Goal: Obtain resource: Download file/media

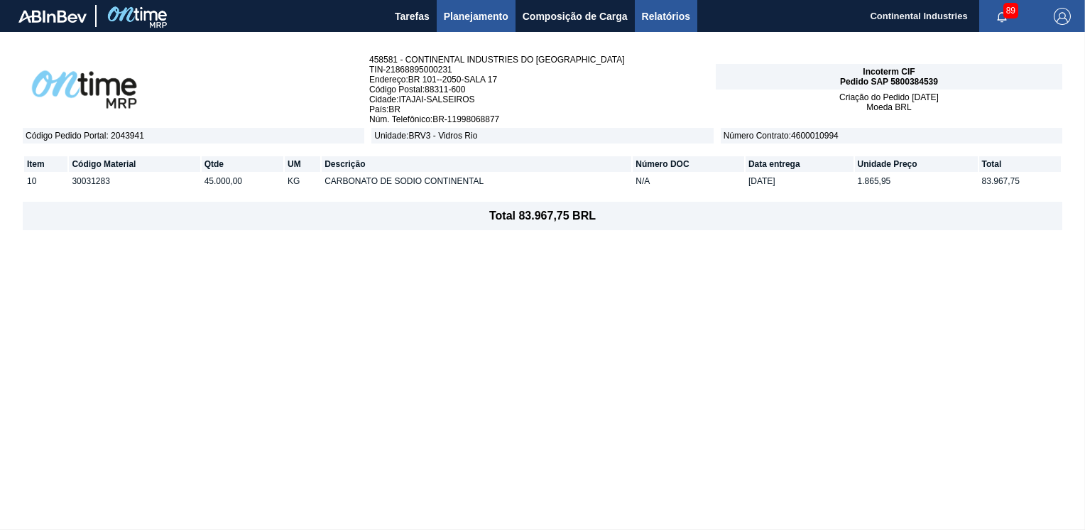
click at [679, 14] on span "Relatórios" at bounding box center [666, 16] width 48 height 17
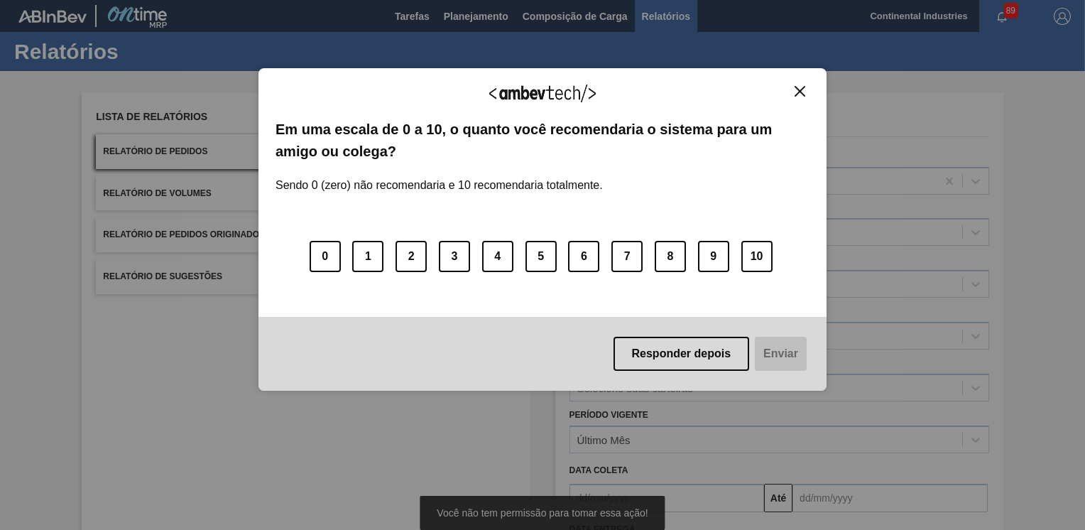
click at [809, 91] on div "Agradecemos seu feedback! Em uma escala de 0 a 10, o quanto você recomendaria o…" at bounding box center [542, 229] width 568 height 322
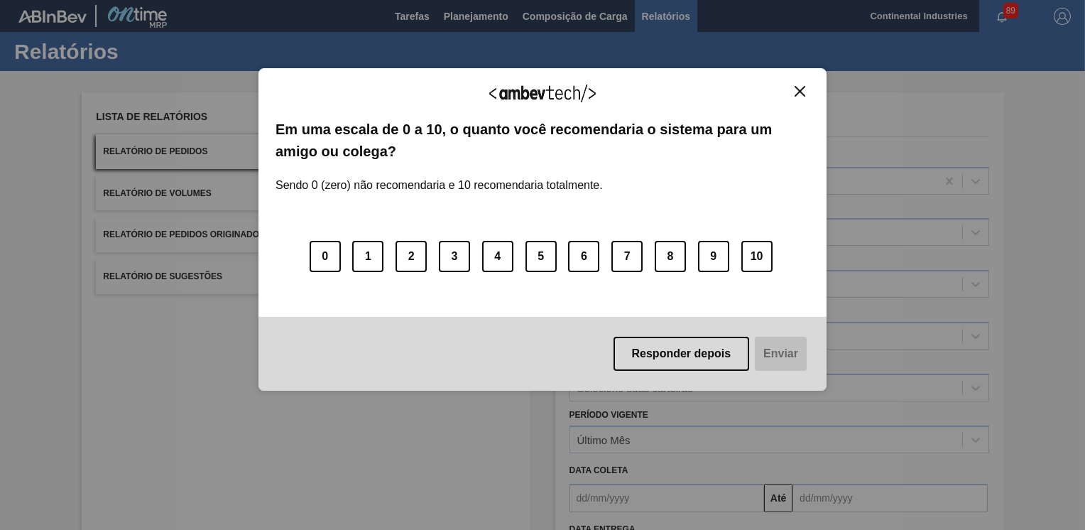
click at [804, 91] on img "Close" at bounding box center [799, 91] width 11 height 11
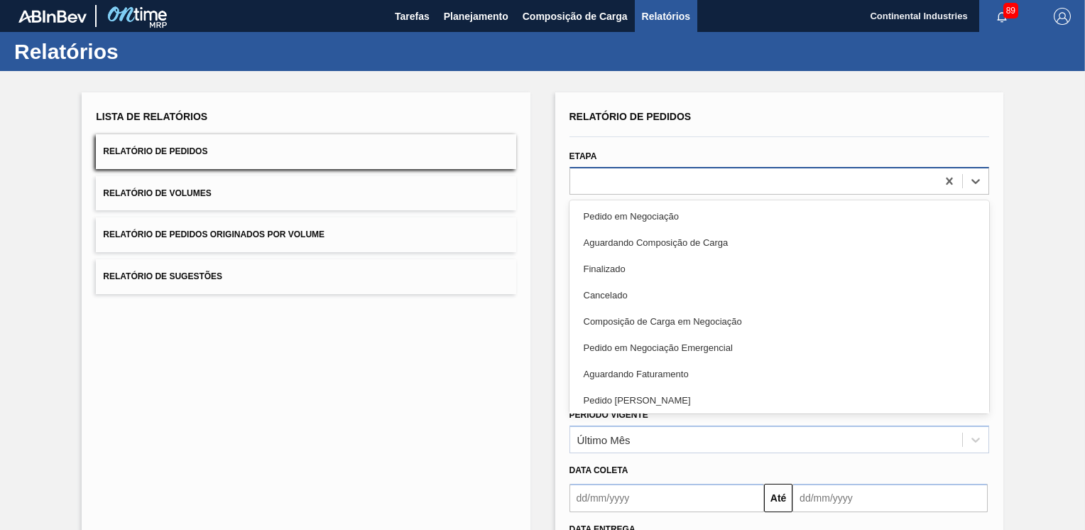
click at [829, 175] on div at bounding box center [753, 180] width 366 height 21
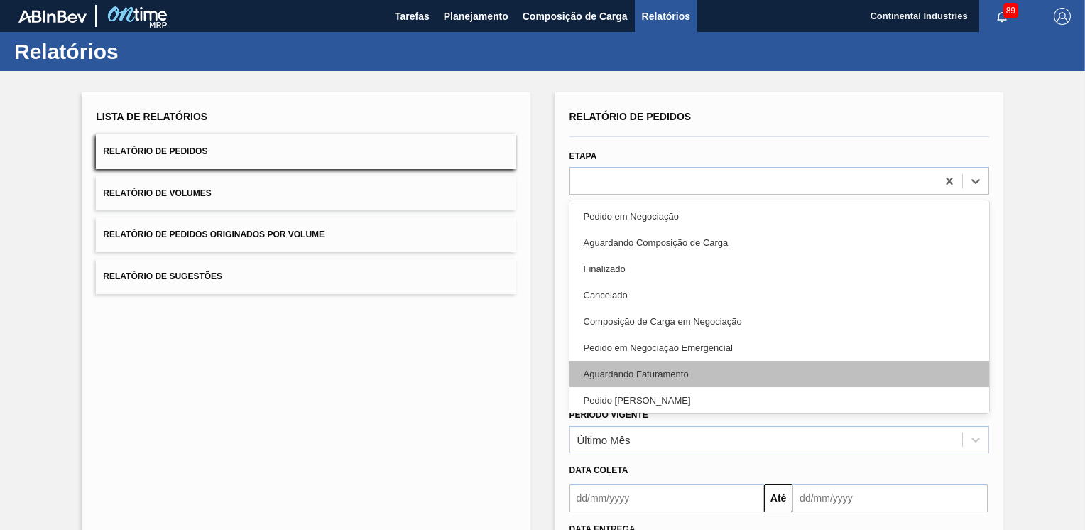
click at [627, 371] on div "Aguardando Faturamento" at bounding box center [779, 374] width 420 height 26
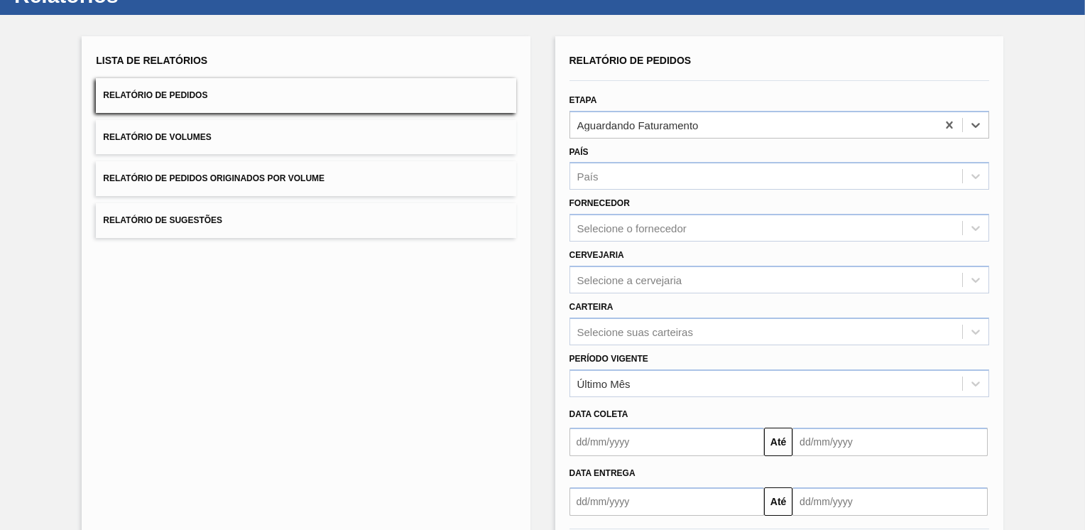
scroll to position [71, 0]
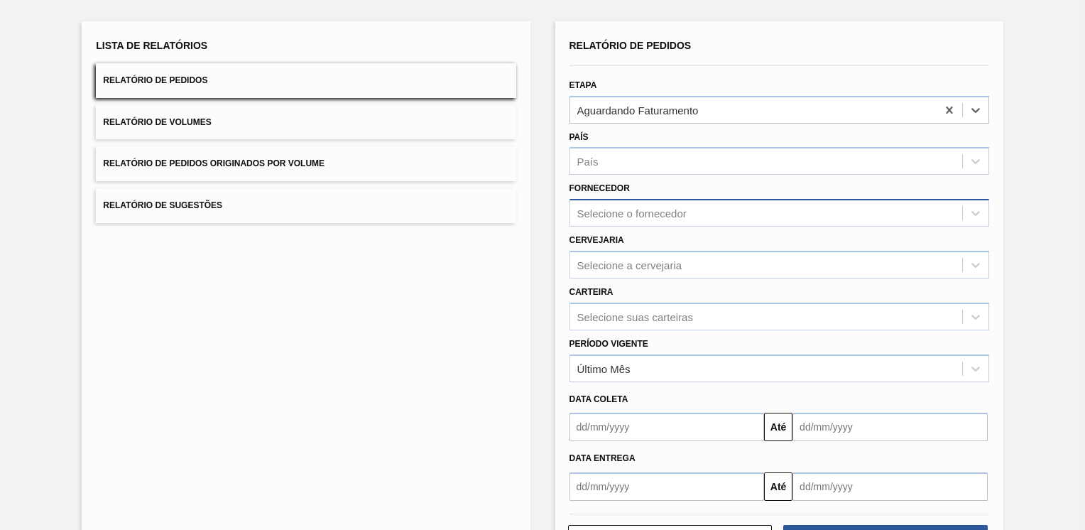
click at [645, 217] on div "Selecione o fornecedor" at bounding box center [631, 213] width 109 height 12
click at [449, 308] on div "Lista de Relatórios Relatório de Pedidos Relatório de Volumes Relatório de Pedi…" at bounding box center [306, 294] width 448 height 547
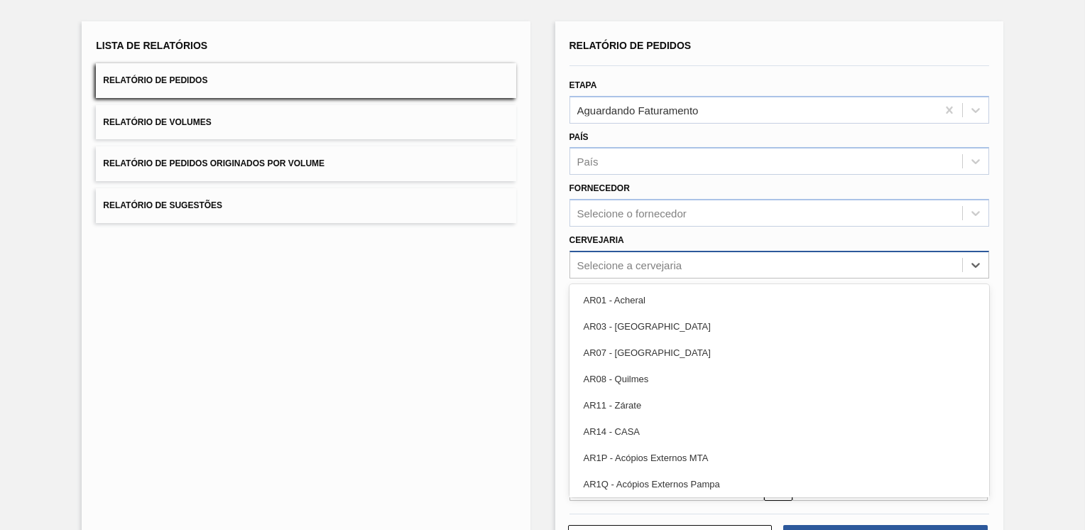
click at [652, 261] on div "Selecione a cervejaria" at bounding box center [629, 264] width 105 height 12
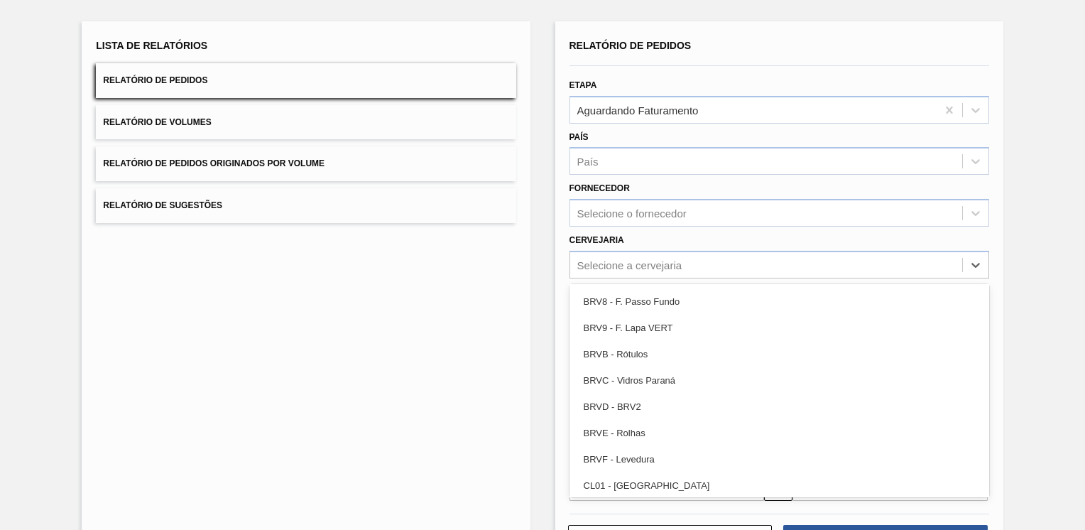
scroll to position [1917, 0]
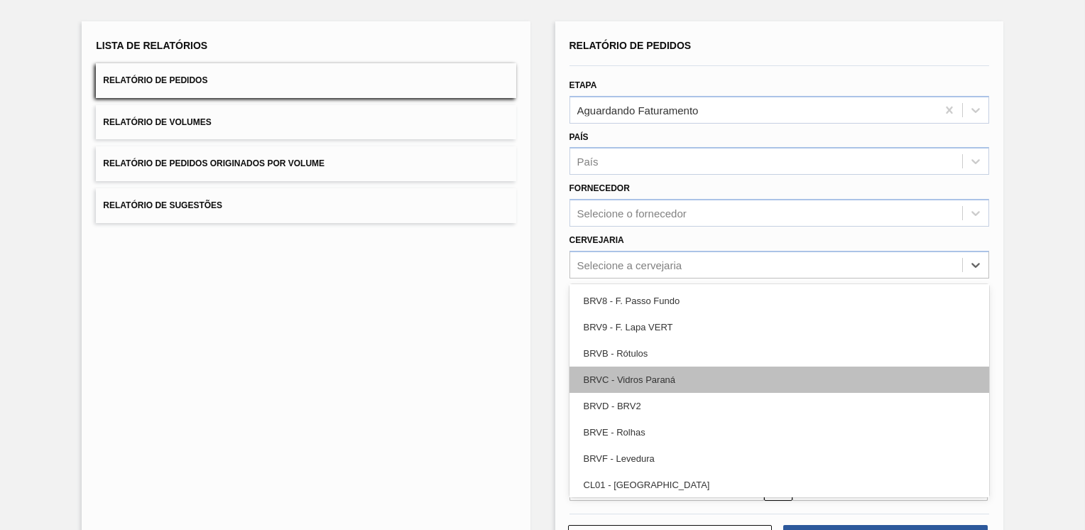
click at [747, 376] on div "BRVC - Vidros Paraná" at bounding box center [779, 379] width 420 height 26
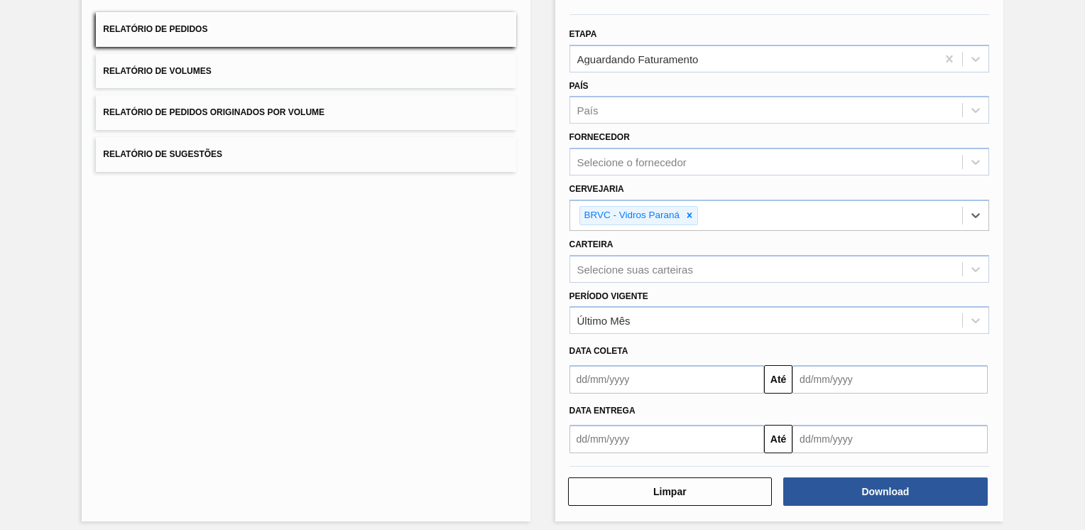
scroll to position [128, 0]
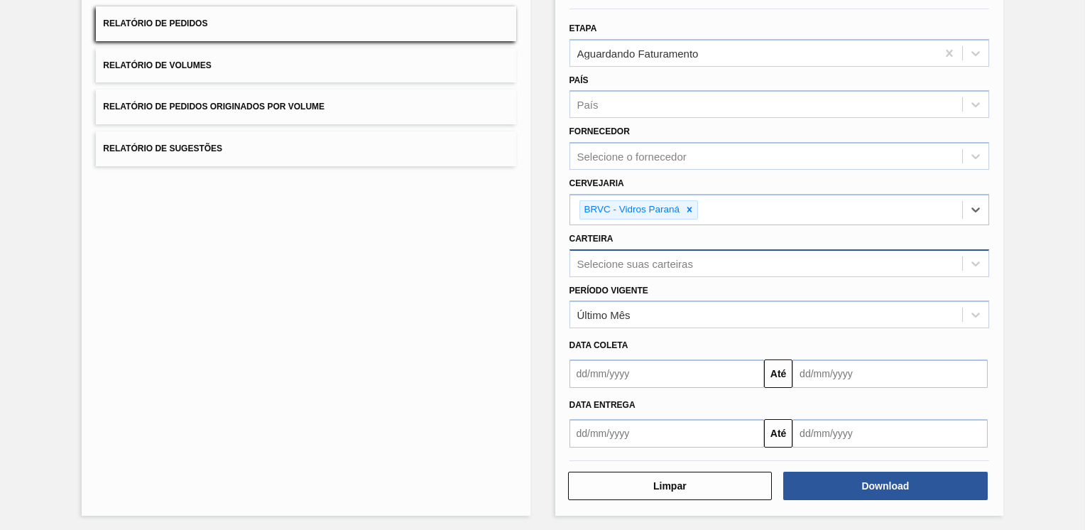
click at [681, 259] on div "Selecione suas carteiras" at bounding box center [635, 263] width 116 height 12
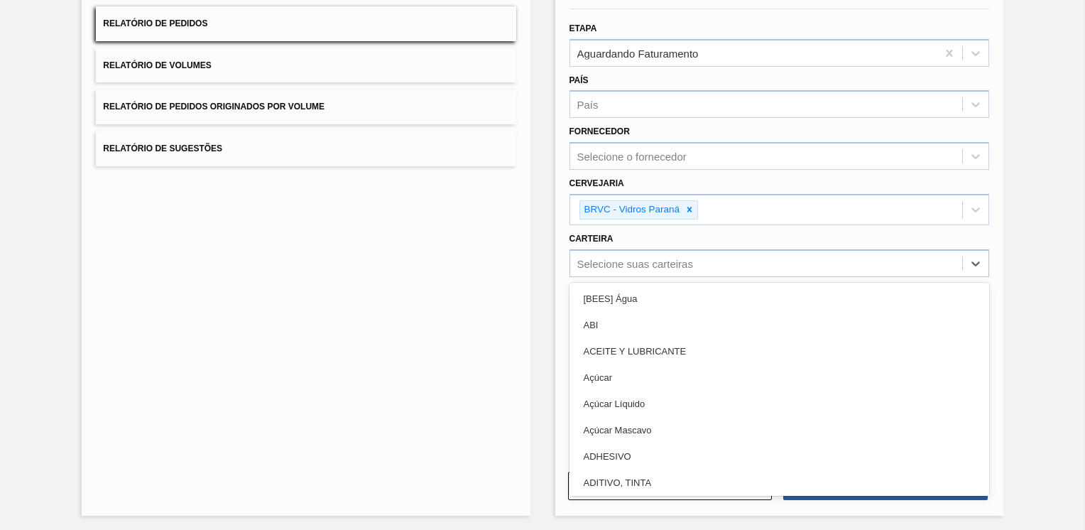
drag, startPoint x: 440, startPoint y: 265, endPoint x: 493, endPoint y: 221, distance: 69.1
click at [449, 255] on div "Lista de Relatórios Relatório de Pedidos Relatório de Volumes Relatório de Pedi…" at bounding box center [306, 240] width 448 height 551
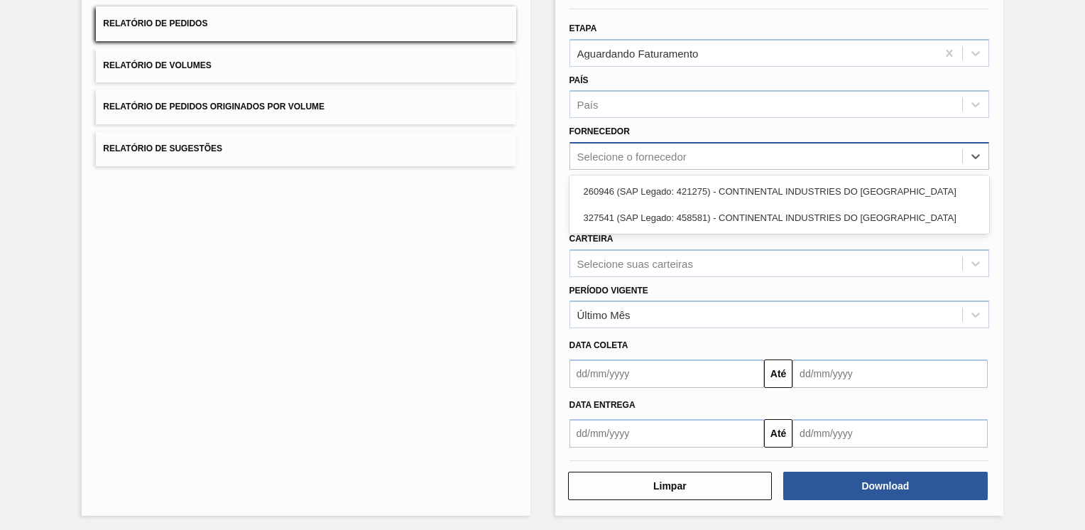
click at [670, 155] on div "Selecione o fornecedor" at bounding box center [631, 156] width 109 height 12
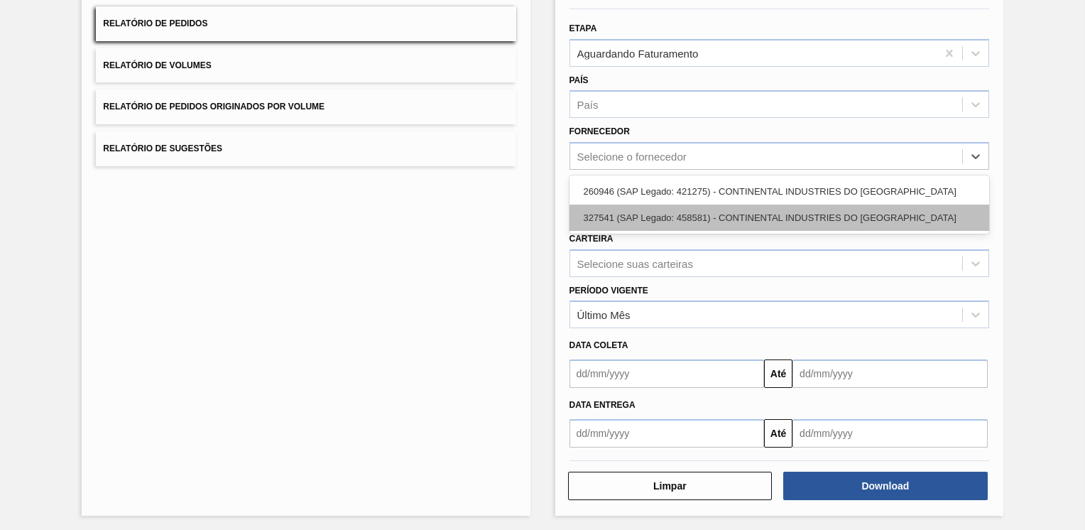
click at [657, 217] on div "327541 (SAP Legado: 458581) - CONTINENTAL INDUSTRIES DO [GEOGRAPHIC_DATA]" at bounding box center [779, 217] width 420 height 26
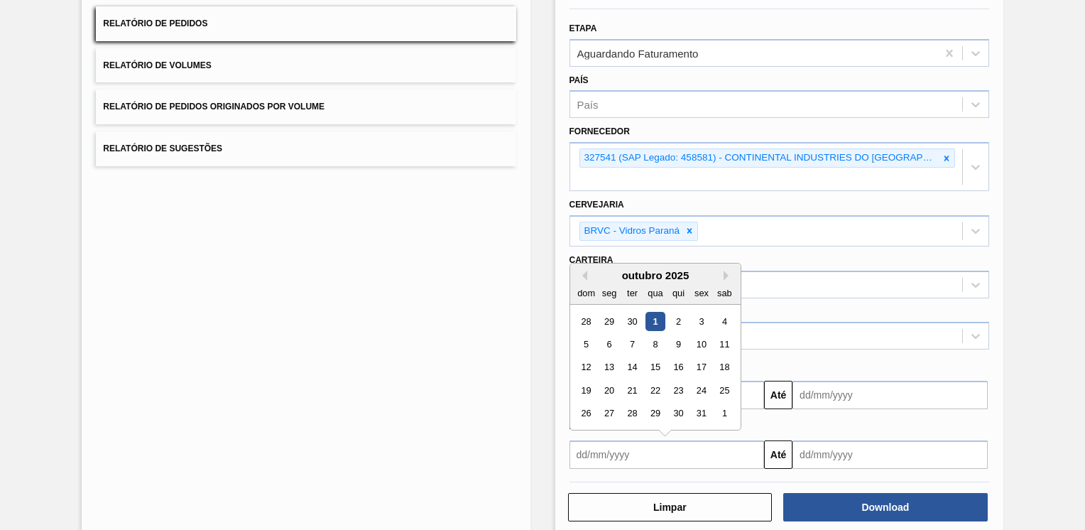
click at [635, 440] on input "text" at bounding box center [666, 454] width 195 height 28
click at [583, 270] on button "Previous Month" at bounding box center [582, 275] width 10 height 10
click at [589, 403] on div "28" at bounding box center [585, 412] width 19 height 19
type input "[DATE]"
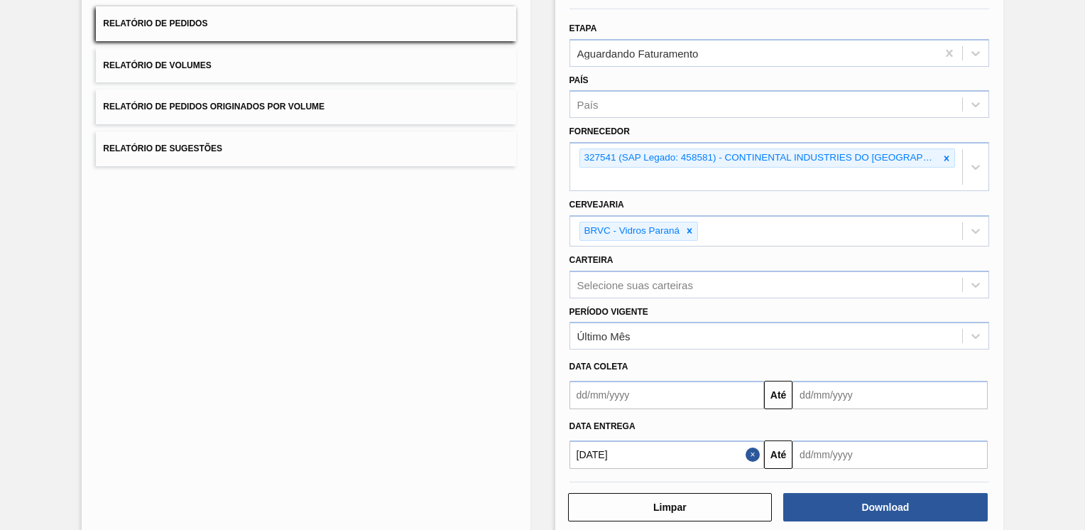
click at [893, 440] on input "text" at bounding box center [889, 454] width 195 height 28
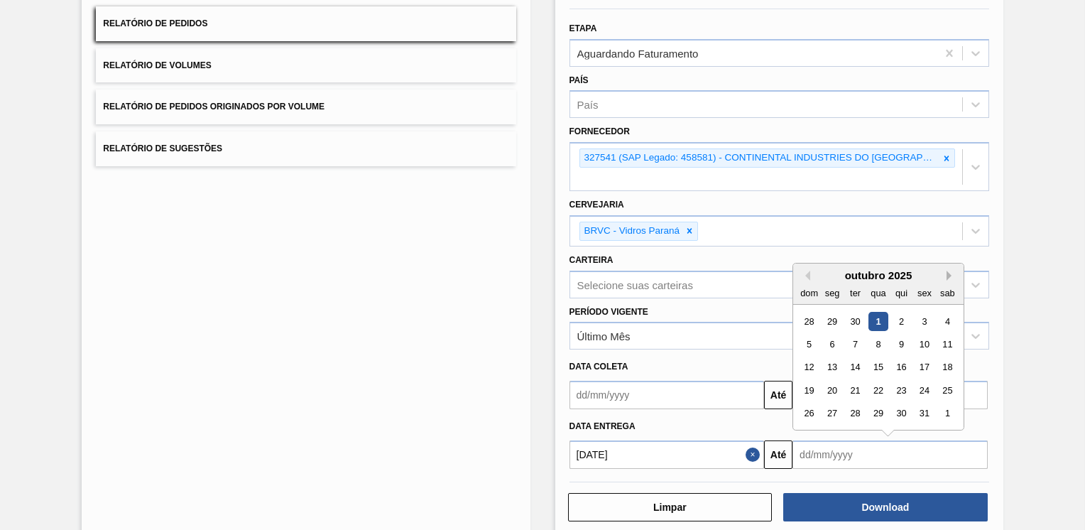
click at [948, 270] on button "Next Month" at bounding box center [951, 275] width 10 height 10
click at [899, 334] on div "6" at bounding box center [901, 343] width 19 height 19
type input "[DATE]"
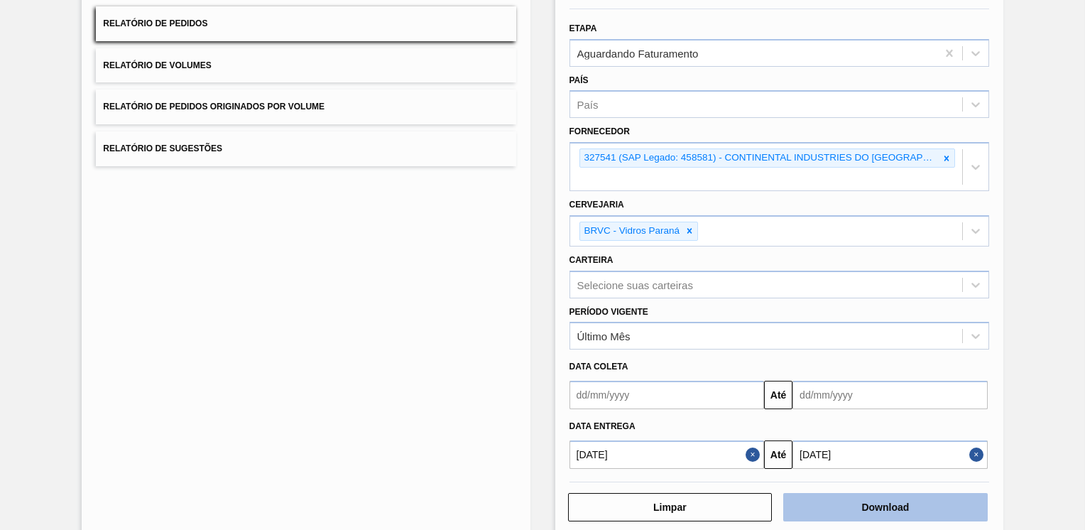
click at [860, 493] on button "Download" at bounding box center [885, 507] width 204 height 28
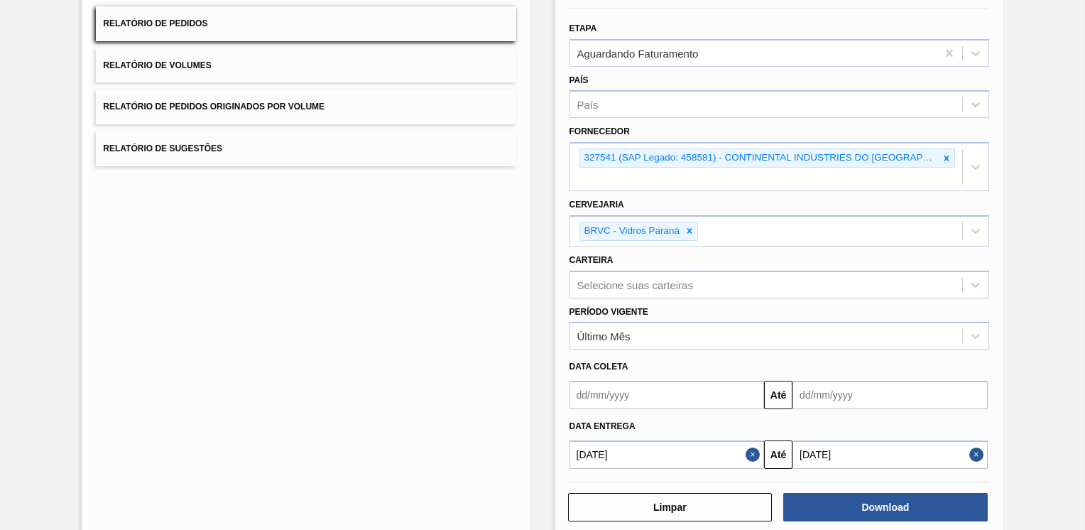
click at [390, 283] on div "Lista de Relatórios Relatório de Pedidos Relatório de Volumes Relatório de Pedi…" at bounding box center [306, 251] width 448 height 572
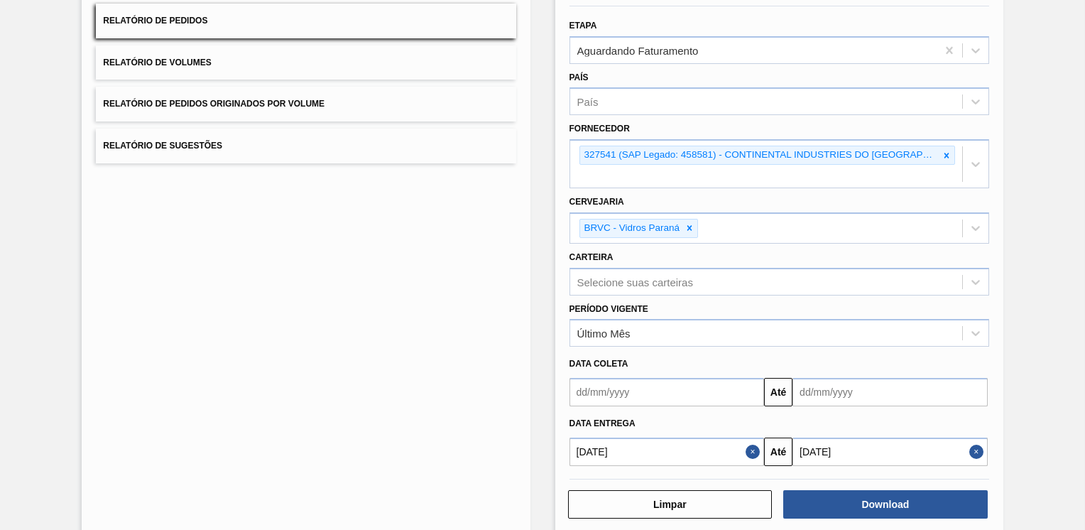
scroll to position [131, 0]
click at [689, 222] on icon at bounding box center [689, 227] width 10 height 10
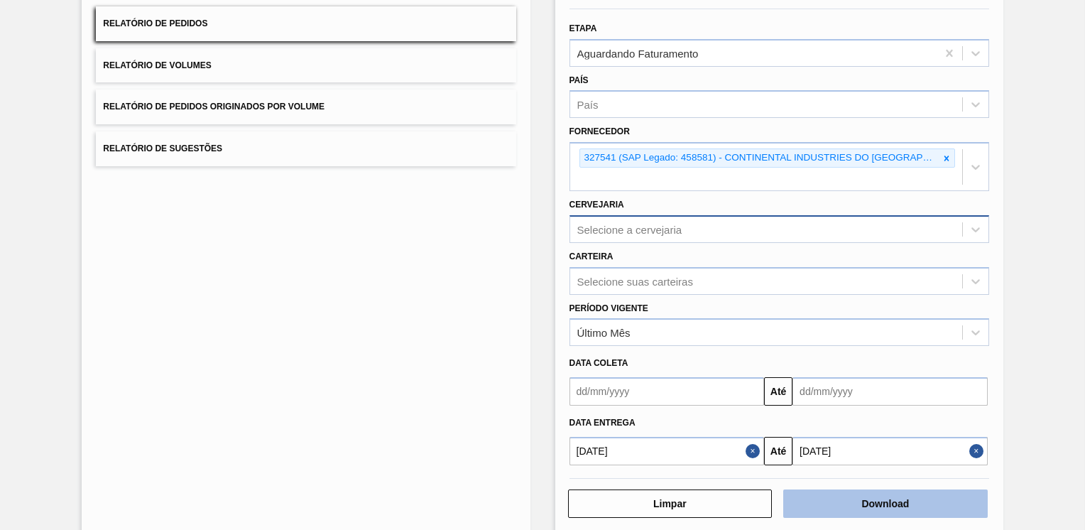
click at [872, 489] on button "Download" at bounding box center [885, 503] width 204 height 28
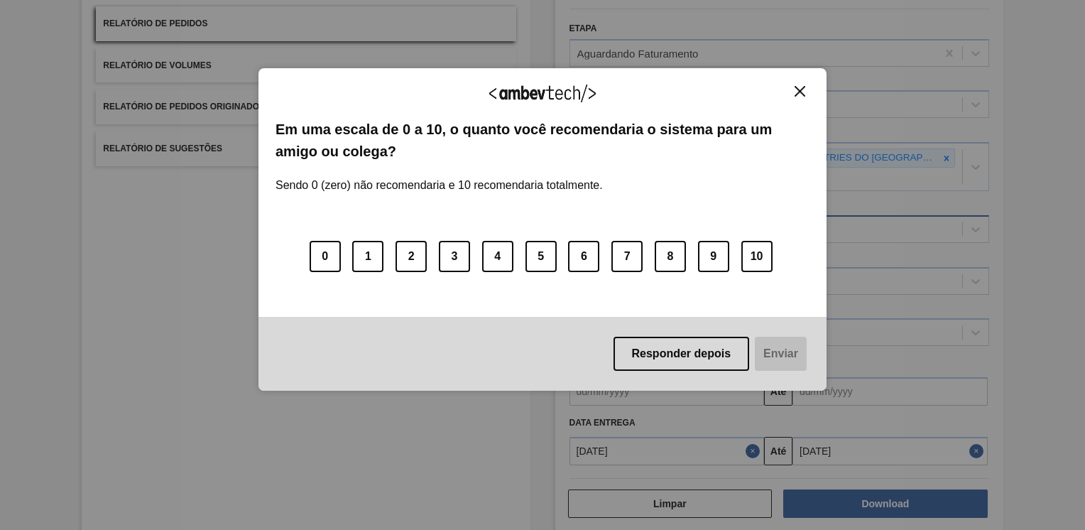
drag, startPoint x: 806, startPoint y: 89, endPoint x: 775, endPoint y: 84, distance: 30.9
click at [805, 89] on button "Close" at bounding box center [799, 91] width 19 height 12
